Goal: Task Accomplishment & Management: Manage account settings

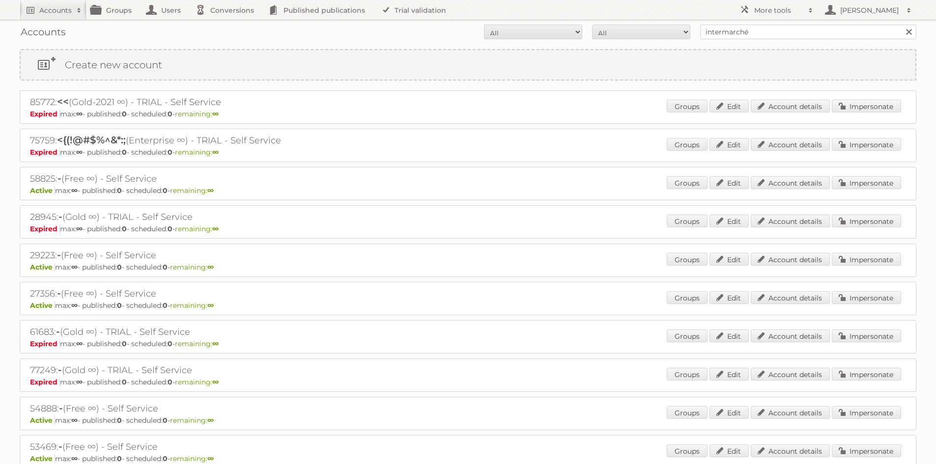
type input "intermarché"
click at [901, 25] on input "Search" at bounding box center [908, 32] width 15 height 15
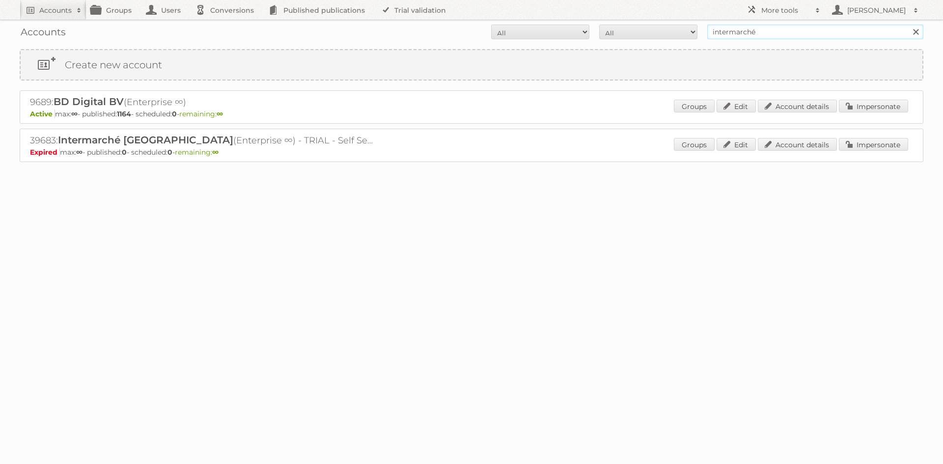
click at [785, 37] on input "intermarché" at bounding box center [815, 32] width 216 height 15
click at [849, 104] on link "Impersonate" at bounding box center [873, 106] width 69 height 13
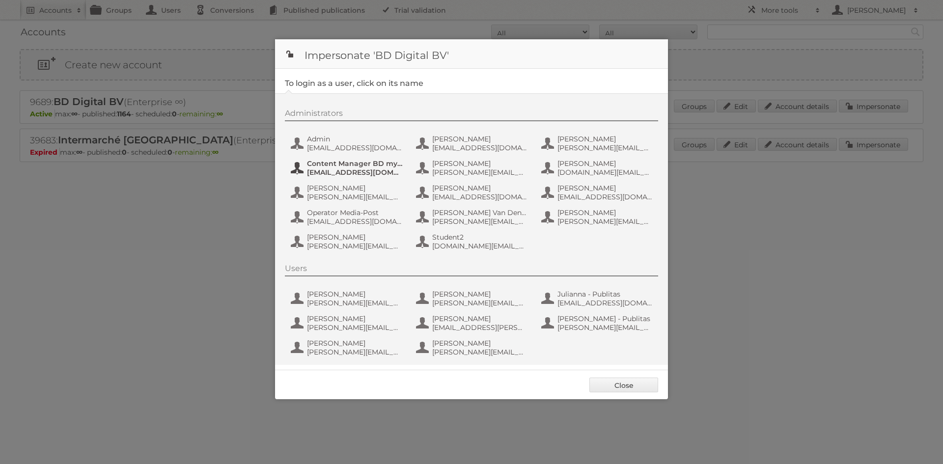
click at [347, 159] on button "Content Manager BD myShopi [EMAIL_ADDRESS][DOMAIN_NAME]" at bounding box center [347, 168] width 115 height 20
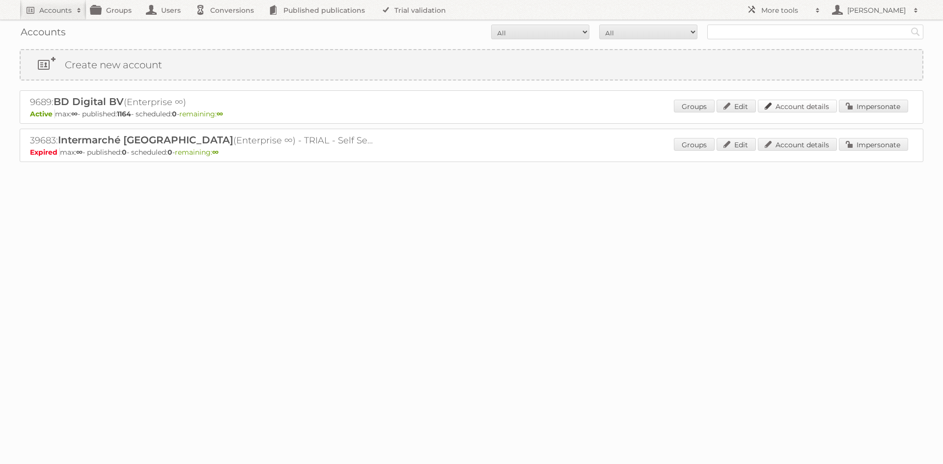
click at [779, 108] on link "Account details" at bounding box center [797, 106] width 79 height 13
